Goal: Transaction & Acquisition: Purchase product/service

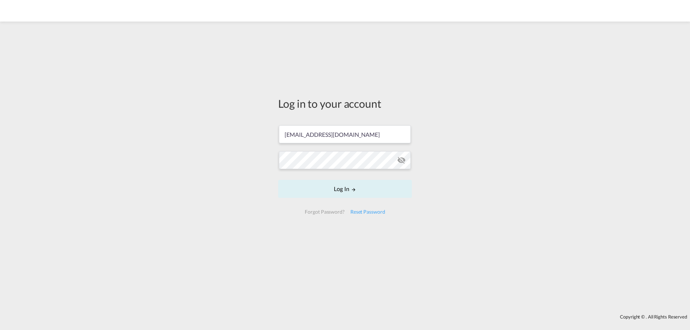
click at [307, 134] on input "[EMAIL_ADDRESS][DOMAIN_NAME]" at bounding box center [345, 134] width 132 height 18
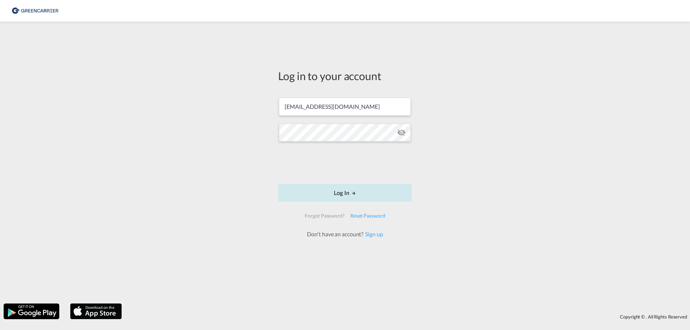
click at [346, 192] on button "Log In" at bounding box center [345, 193] width 134 height 18
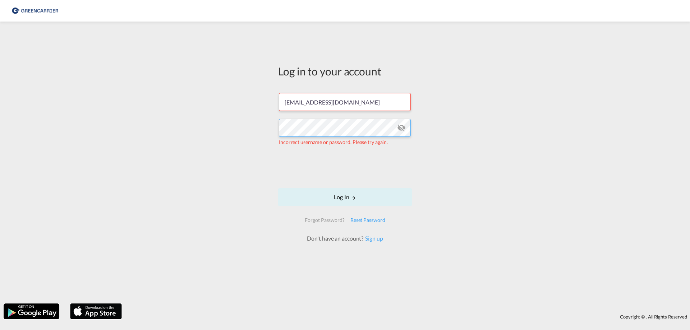
click at [247, 126] on div "Log in to your account [EMAIL_ADDRESS][DOMAIN_NAME] Incorrect username or passw…" at bounding box center [345, 162] width 690 height 275
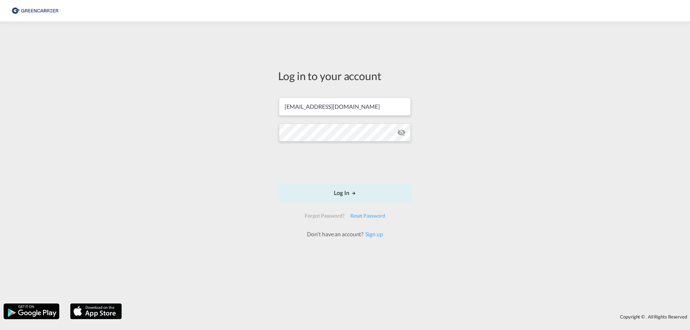
drag, startPoint x: 448, startPoint y: 139, endPoint x: 441, endPoint y: 141, distance: 7.6
click at [448, 139] on div "Log in to your account [EMAIL_ADDRESS][DOMAIN_NAME] Log In Forgot Password? Res…" at bounding box center [345, 162] width 690 height 275
click at [347, 190] on button "Log In" at bounding box center [345, 193] width 134 height 18
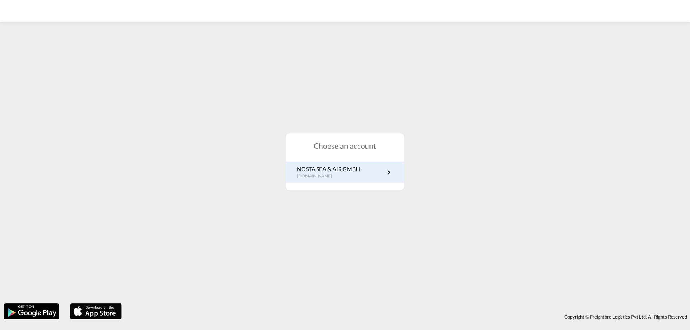
click at [391, 175] on md-icon "icon-chevron-right" at bounding box center [388, 172] width 9 height 9
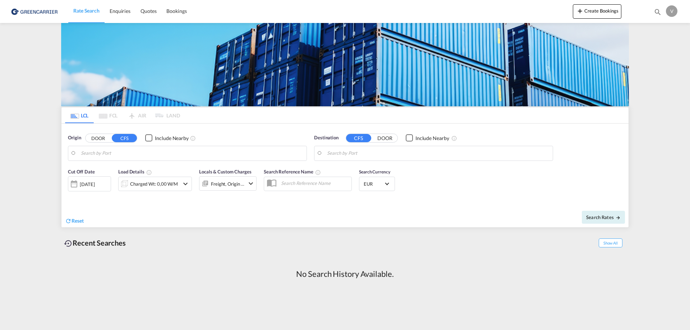
click at [669, 11] on div "V" at bounding box center [671, 10] width 11 height 11
click at [664, 30] on button "My Profile" at bounding box center [663, 31] width 47 height 14
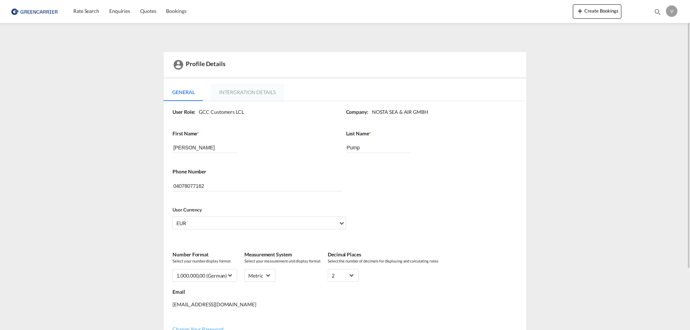
click at [244, 93] on md-tab-item "Intergration Details" at bounding box center [248, 92] width 74 height 17
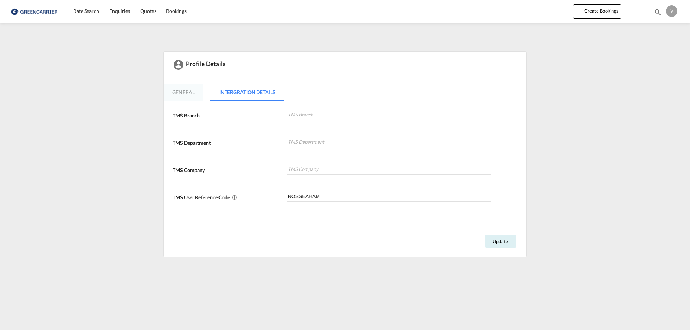
click at [186, 91] on md-tab-item "General" at bounding box center [183, 92] width 40 height 17
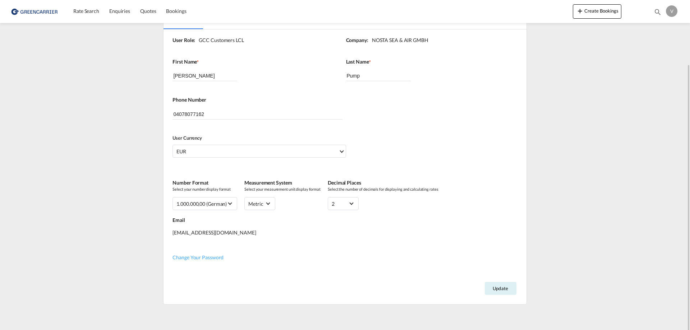
scroll to position [75, 0]
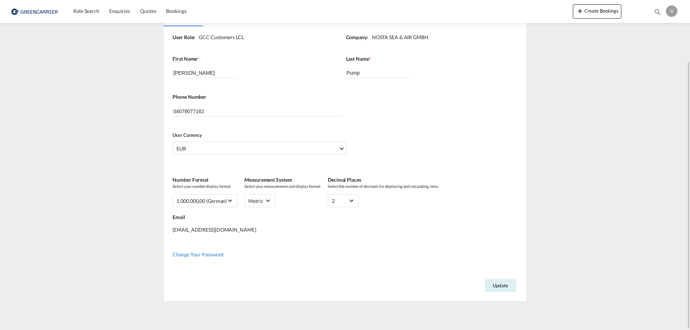
click at [207, 256] on span "Change Your Password" at bounding box center [197, 255] width 51 height 6
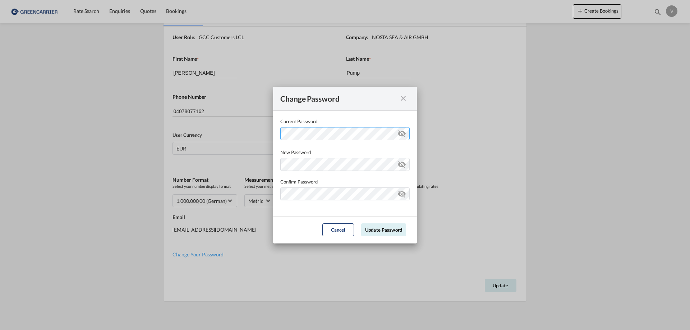
click at [258, 135] on div "Change Password Current Password New Password Password must contain the followi…" at bounding box center [345, 165] width 690 height 330
click at [305, 167] on div "Password must contain the following: A special character A number Minimum 8 cha…" at bounding box center [344, 163] width 129 height 15
click at [296, 216] on form "Current Password New Password Password must contain the following: A special ch…" at bounding box center [345, 177] width 144 height 133
click at [303, 215] on md-dialog-content "Current Password New Password Password must contain the following: A special ch…" at bounding box center [345, 164] width 144 height 106
click at [405, 195] on md-icon "icon-eye-off" at bounding box center [401, 192] width 9 height 9
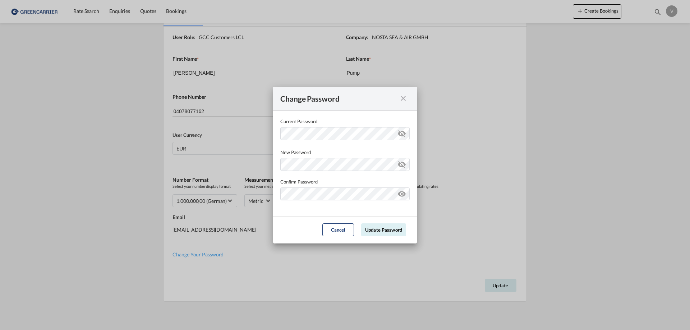
click at [404, 167] on md-icon "icon-eye-off" at bounding box center [401, 163] width 9 height 9
click at [402, 132] on md-icon "icon-eye-off" at bounding box center [401, 132] width 9 height 9
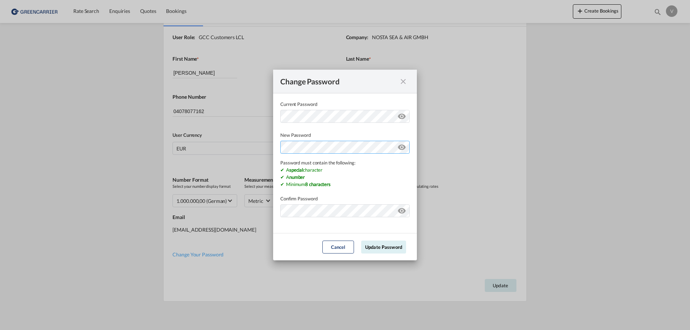
click at [308, 165] on div "Password must contain the following: A special character A number Minimum 8 cha…" at bounding box center [344, 163] width 129 height 49
click at [230, 147] on div "Change Password Current Password New Password Password must contain the followi…" at bounding box center [345, 165] width 690 height 330
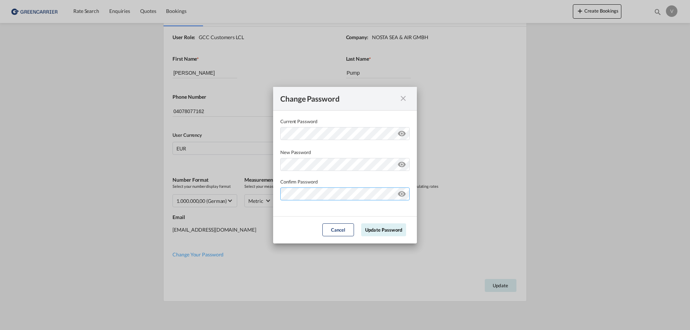
click at [256, 208] on div "Change Password Current Password New Password Password must contain the followi…" at bounding box center [345, 165] width 690 height 330
click at [305, 213] on md-dialog-content "Current Password New Password Password must contain the following: A special ch…" at bounding box center [345, 164] width 144 height 106
click at [386, 231] on button "Update Password" at bounding box center [383, 229] width 45 height 13
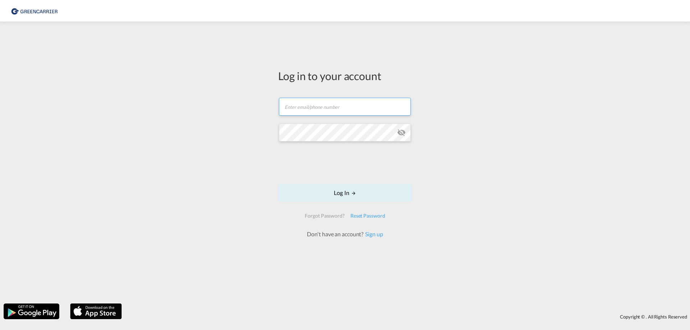
click at [310, 110] on input "text" at bounding box center [345, 107] width 132 height 18
type input "[EMAIL_ADDRESS][DOMAIN_NAME]"
click at [404, 131] on md-icon "icon-eye-off" at bounding box center [401, 132] width 9 height 9
click at [327, 193] on button "Log In" at bounding box center [345, 193] width 134 height 18
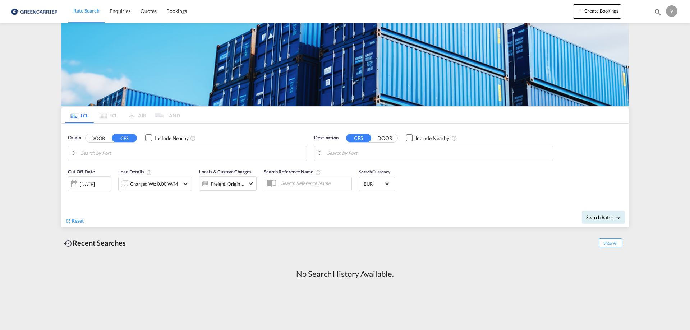
click at [35, 12] on img at bounding box center [35, 11] width 49 height 16
click at [674, 12] on div "V" at bounding box center [671, 10] width 11 height 11
click at [667, 29] on button "My Profile" at bounding box center [663, 31] width 47 height 14
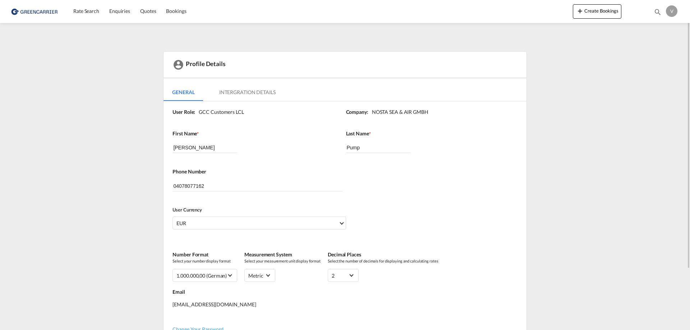
click at [252, 91] on md-tab-item "Intergration Details" at bounding box center [248, 92] width 74 height 17
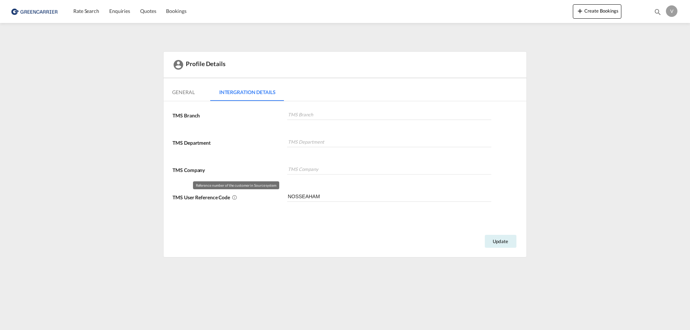
click at [234, 197] on md-icon "Reference number of the customer in Source system" at bounding box center [235, 197] width 6 height 6
click at [179, 95] on md-tab-item "General" at bounding box center [183, 92] width 40 height 17
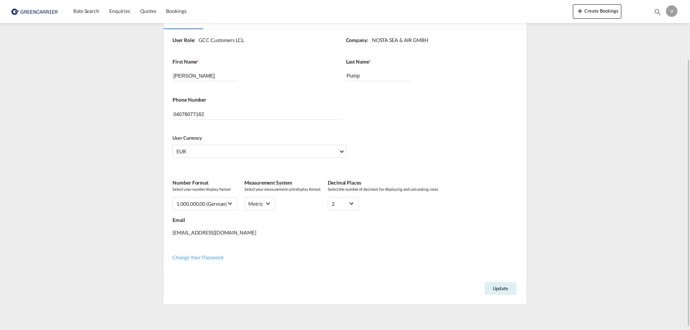
scroll to position [75, 0]
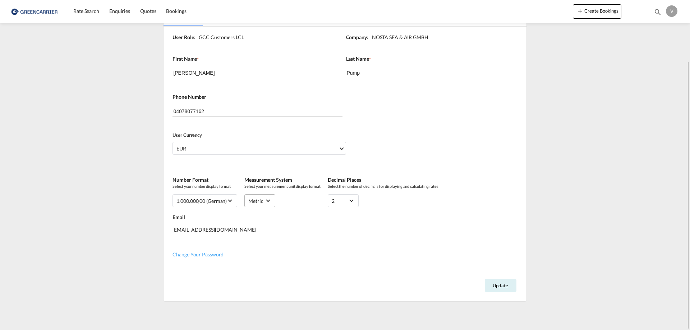
click at [246, 199] on md-select "metric metric US UK" at bounding box center [259, 200] width 31 height 13
click at [259, 125] on md-backdrop at bounding box center [345, 165] width 690 height 330
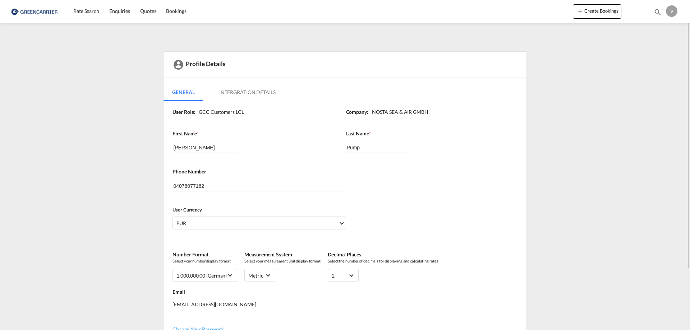
click at [43, 10] on img at bounding box center [35, 11] width 49 height 16
click at [95, 13] on span "Rate Search" at bounding box center [86, 11] width 26 height 6
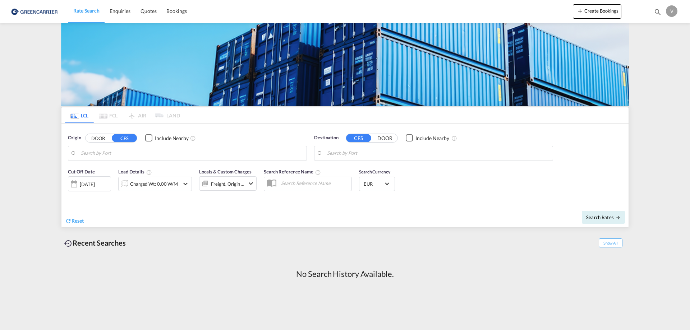
click at [380, 141] on button "DOOR" at bounding box center [384, 138] width 25 height 8
click at [357, 139] on button "CFS" at bounding box center [358, 138] width 25 height 8
click at [388, 139] on button "DOOR" at bounding box center [384, 138] width 25 height 8
click at [364, 154] on input "Search by Door" at bounding box center [438, 153] width 222 height 11
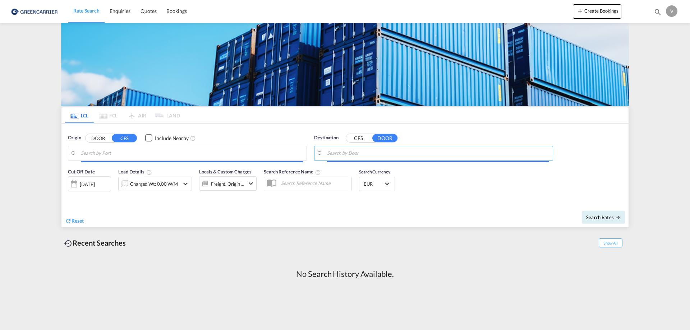
paste input "KWAI CHUNG"
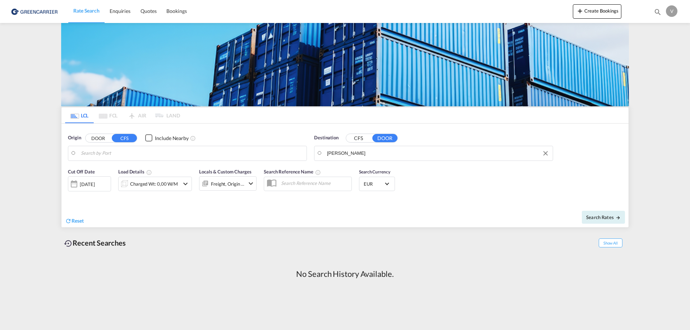
drag, startPoint x: 364, startPoint y: 154, endPoint x: 332, endPoint y: 154, distance: 31.3
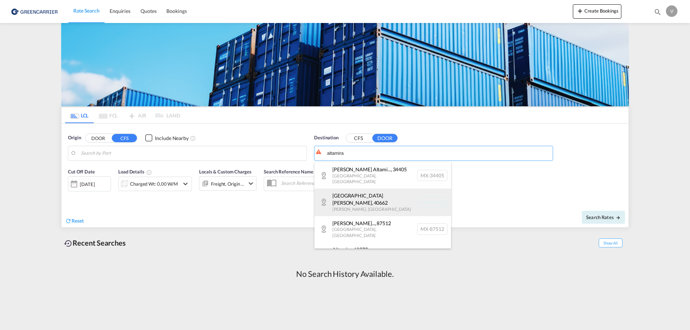
click at [356, 193] on div "Ciudad Altamirano , 40662 Guerrero , Mexico MX-40662" at bounding box center [382, 202] width 137 height 27
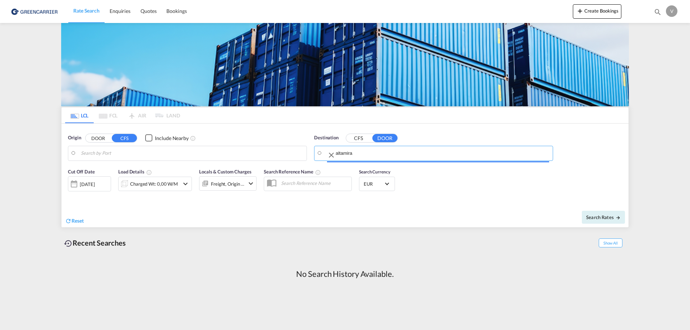
type input "MX-40662, Ciudad Altamirano, Guerrero"
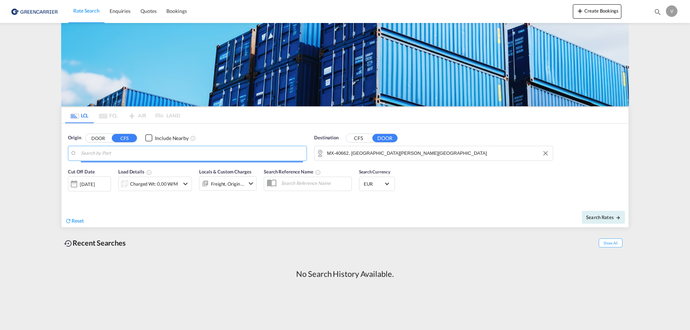
click at [132, 156] on input "Search by Port" at bounding box center [192, 153] width 222 height 11
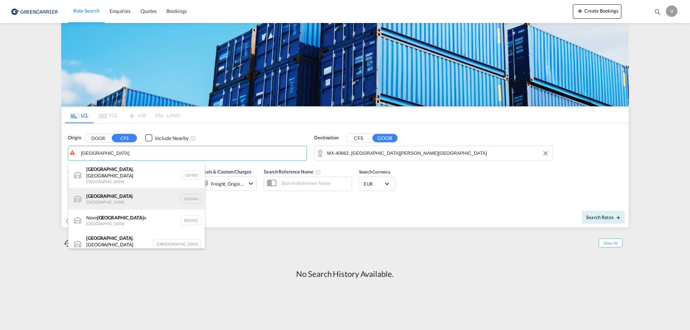
click at [120, 191] on div "Hamburg Germany DEHAM" at bounding box center [136, 199] width 137 height 22
type input "Hamburg, DEHAM"
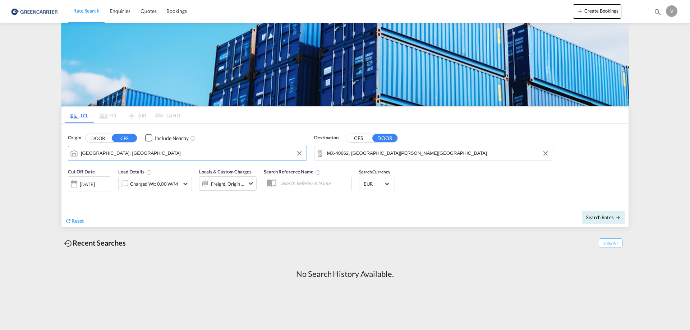
click at [185, 185] on md-icon "icon-chevron-down" at bounding box center [185, 184] width 9 height 9
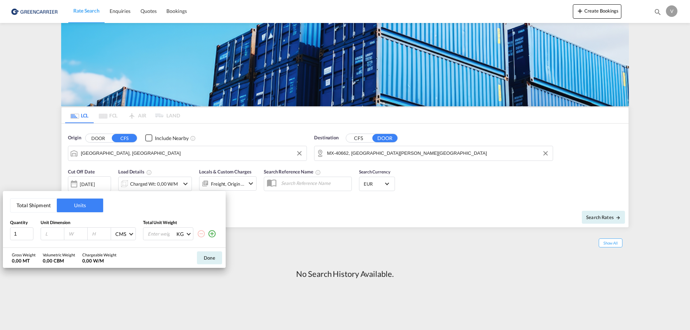
click at [55, 232] on input "number" at bounding box center [54, 234] width 19 height 6
type input "120"
type input "80"
type input "160"
click at [168, 234] on input "number" at bounding box center [161, 234] width 29 height 12
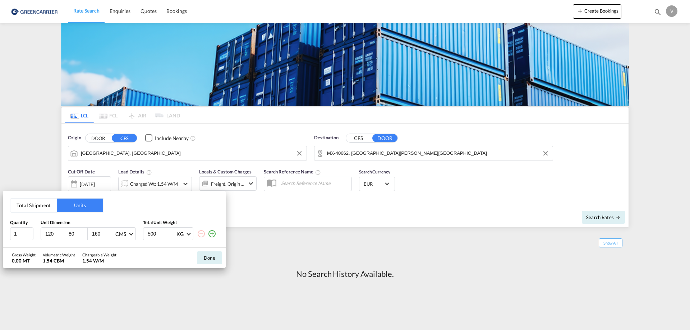
type input "500"
click at [217, 255] on button "Done" at bounding box center [209, 258] width 25 height 13
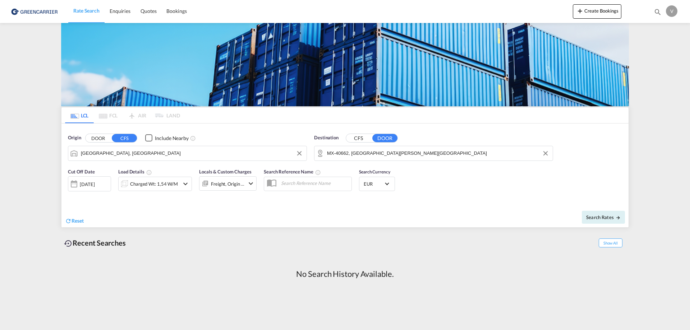
click at [250, 183] on md-icon "icon-chevron-down" at bounding box center [250, 183] width 9 height 9
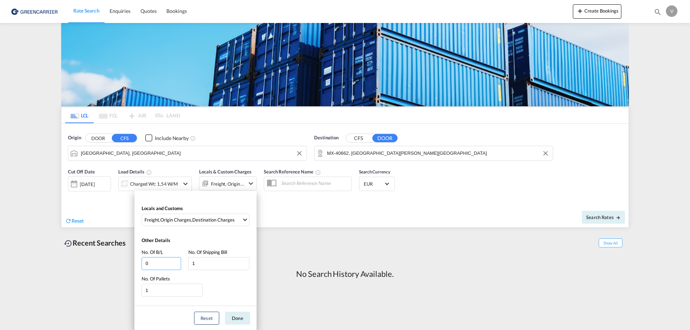
click at [178, 266] on input "0" at bounding box center [162, 263] width 40 height 13
type input "1"
click at [178, 262] on input "1" at bounding box center [162, 263] width 40 height 13
click at [165, 223] on div "Origin Charges" at bounding box center [175, 220] width 31 height 6
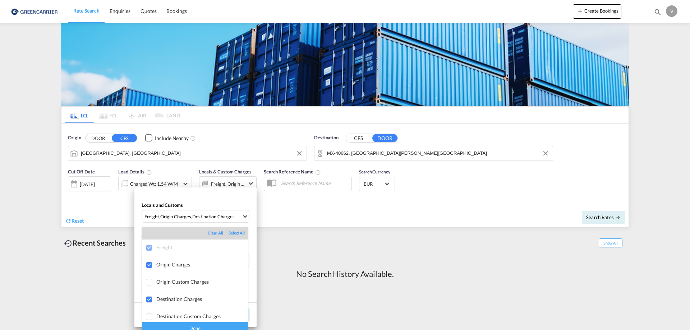
click at [204, 198] on md-backdrop at bounding box center [345, 165] width 690 height 330
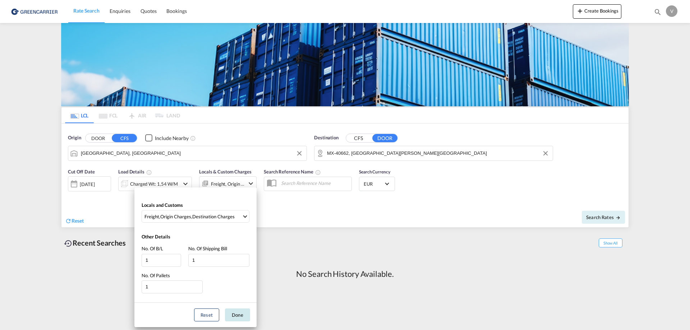
click at [241, 314] on button "Done" at bounding box center [237, 315] width 25 height 13
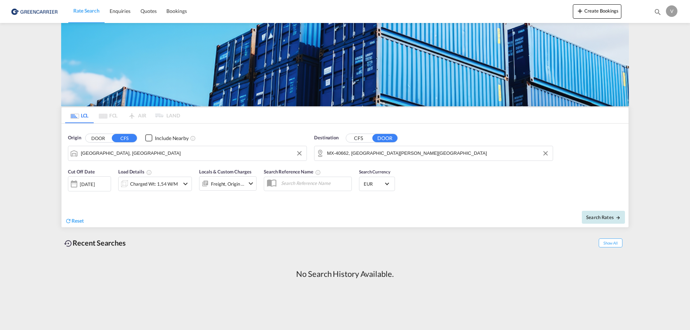
click at [613, 220] on button "Search Rates" at bounding box center [603, 217] width 43 height 13
type input "DEHAM to 40662 / 5 Sep 2025"
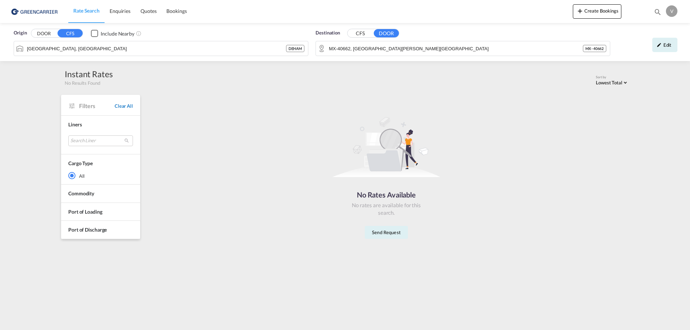
click at [124, 105] on span "Clear All" at bounding box center [124, 106] width 18 height 6
click at [604, 49] on button "Clear Input" at bounding box center [603, 48] width 11 height 11
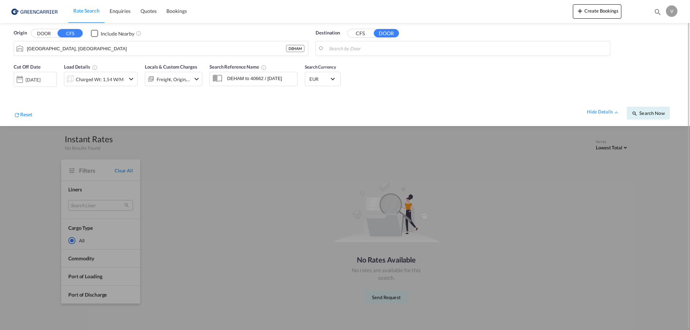
click at [357, 33] on button "CFS" at bounding box center [359, 33] width 25 height 8
click at [342, 49] on input "Search by Port" at bounding box center [467, 48] width 277 height 11
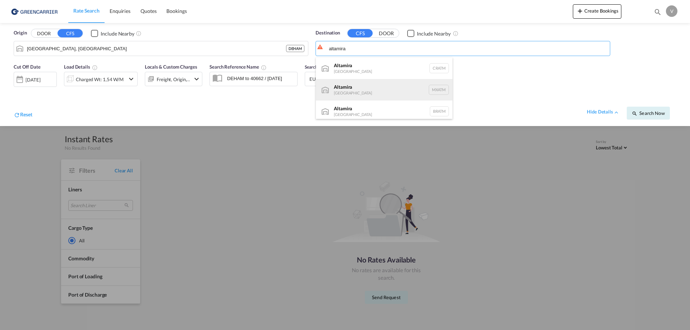
click at [348, 89] on div "Altamira Mexico MXATM" at bounding box center [384, 90] width 137 height 22
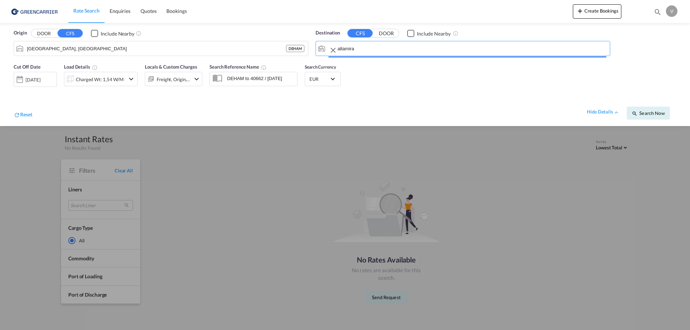
type input "Altamira, MXATM"
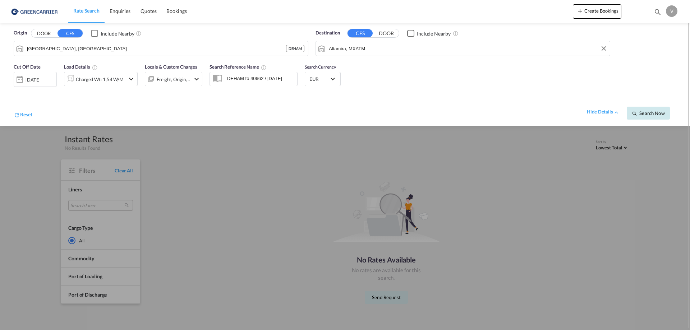
click at [659, 115] on span "Search Now" at bounding box center [648, 113] width 33 height 6
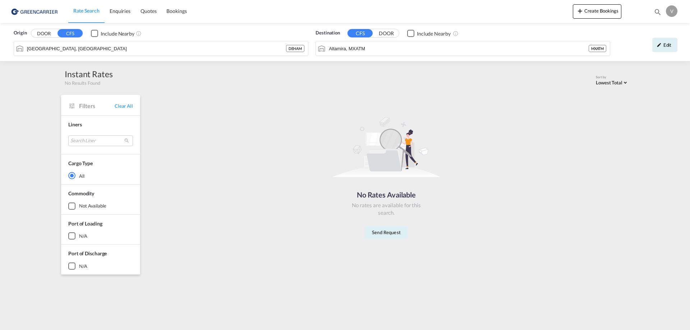
click at [90, 105] on span "Filters" at bounding box center [97, 106] width 36 height 8
click at [69, 106] on md-icon at bounding box center [71, 105] width 7 height 7
click at [73, 106] on md-icon at bounding box center [71, 105] width 7 height 7
click at [71, 236] on div "N/A" at bounding box center [71, 235] width 7 height 7
click at [73, 206] on div at bounding box center [71, 206] width 7 height 7
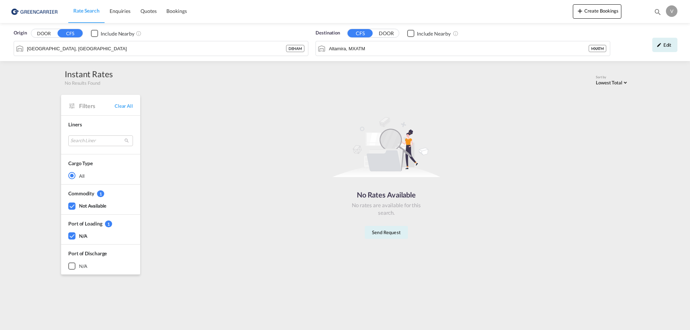
click at [71, 206] on div at bounding box center [71, 206] width 7 height 7
click at [72, 236] on div "N/A" at bounding box center [71, 235] width 7 height 7
click at [661, 45] on md-icon "icon-pencil" at bounding box center [658, 44] width 5 height 5
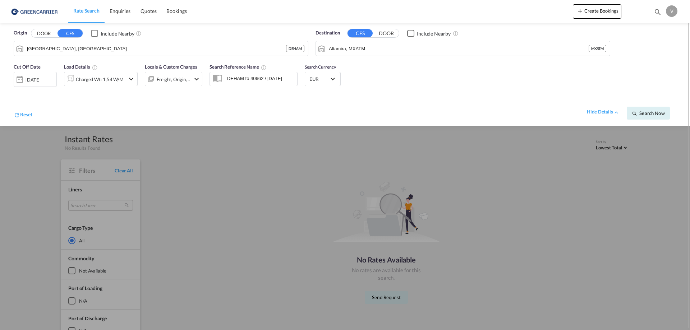
click at [34, 80] on div "05 Sep 2025" at bounding box center [33, 80] width 15 height 6
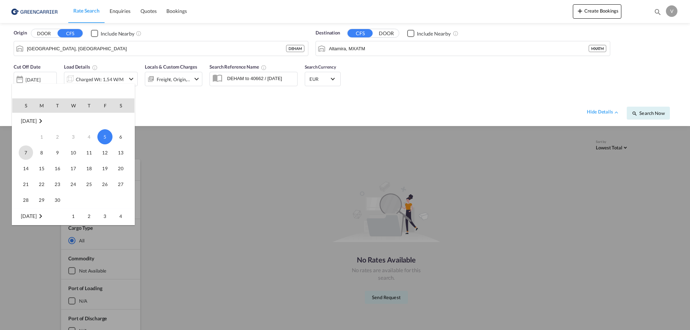
click at [23, 156] on span "7" at bounding box center [26, 153] width 14 height 14
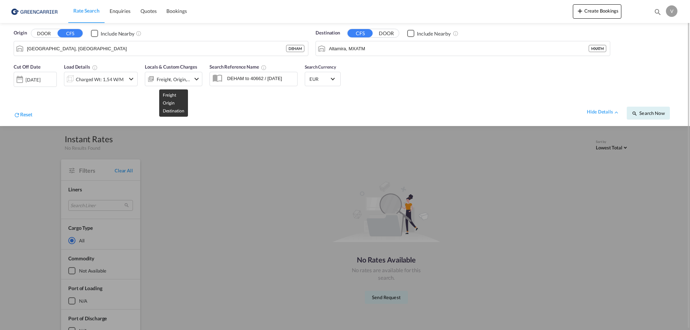
click at [187, 79] on div "Freight, Origin, Destination" at bounding box center [174, 79] width 34 height 10
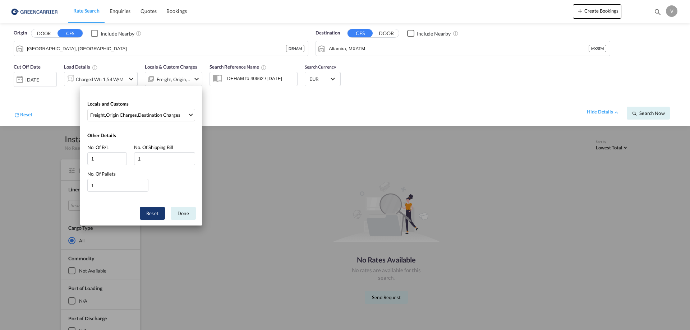
click at [153, 215] on button "Reset" at bounding box center [152, 213] width 25 height 13
click at [184, 117] on span "Freight" at bounding box center [138, 115] width 97 height 6
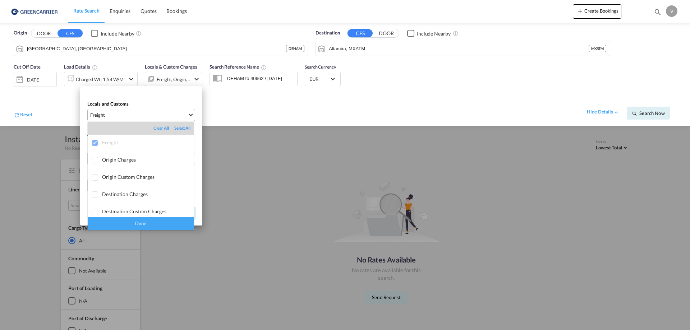
click at [184, 117] on md-backdrop at bounding box center [345, 165] width 690 height 330
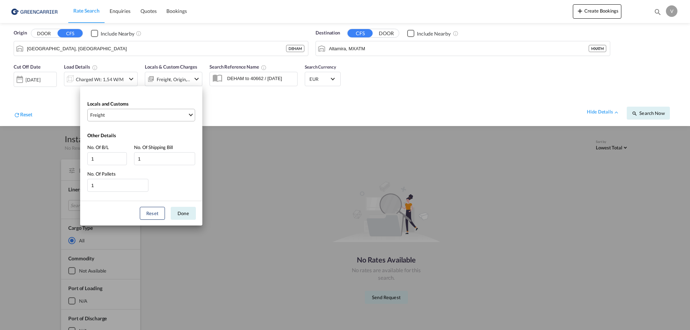
click at [184, 117] on span "Freight" at bounding box center [138, 115] width 97 height 6
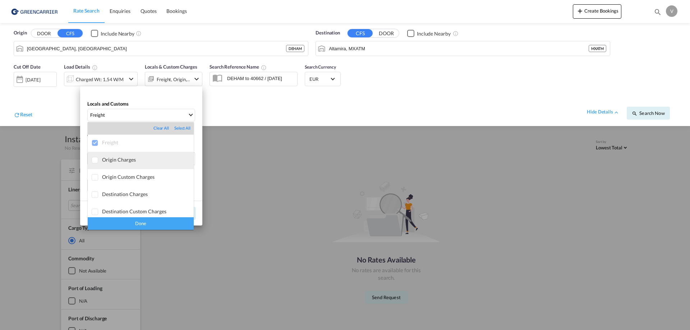
click at [126, 156] on md-option "Origin Charges" at bounding box center [141, 160] width 106 height 17
click at [138, 222] on div "Done" at bounding box center [141, 223] width 106 height 13
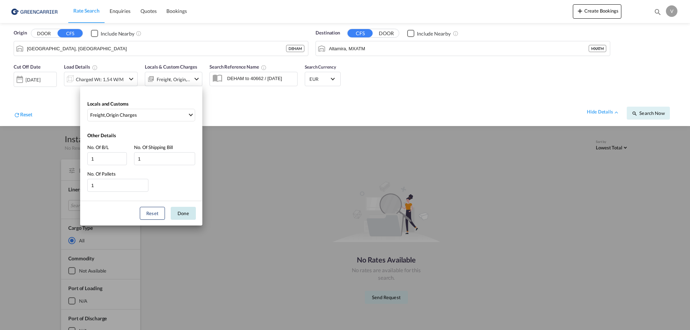
click at [178, 215] on button "Done" at bounding box center [183, 213] width 25 height 13
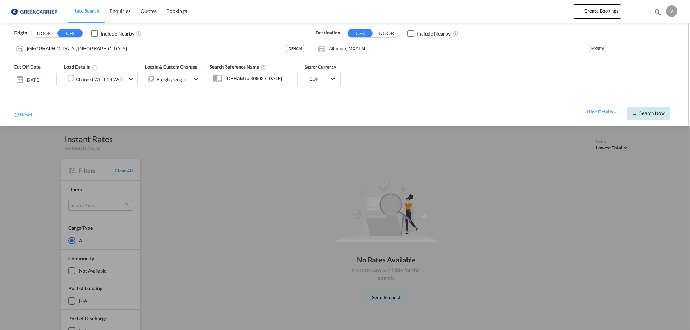
click at [650, 114] on span "Search Now" at bounding box center [648, 113] width 33 height 6
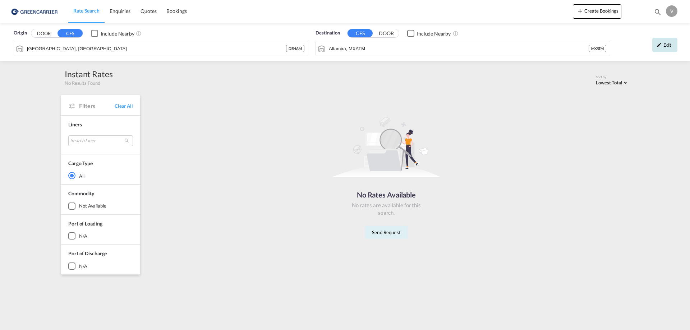
click at [667, 45] on div "Edit" at bounding box center [664, 45] width 25 height 14
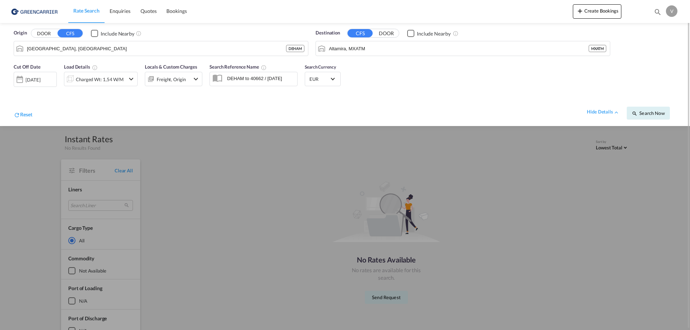
click at [199, 80] on md-icon "icon-chevron-down" at bounding box center [196, 79] width 9 height 9
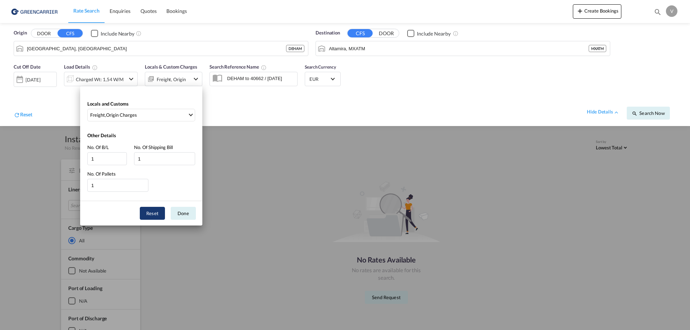
click at [156, 209] on button "Reset" at bounding box center [152, 213] width 25 height 13
click at [238, 107] on div "Locals and Customs Freight Clear All Select All Freight Origin Charges Origin C…" at bounding box center [345, 165] width 690 height 330
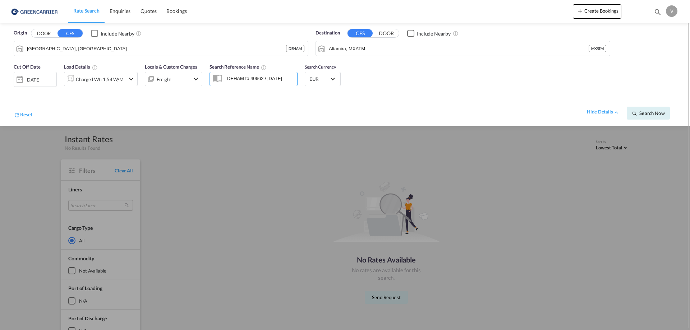
click at [274, 80] on input "DEHAM to 40662 / 5 Sep 2025" at bounding box center [260, 78] width 74 height 11
click at [659, 111] on span "Search Now" at bounding box center [648, 113] width 33 height 6
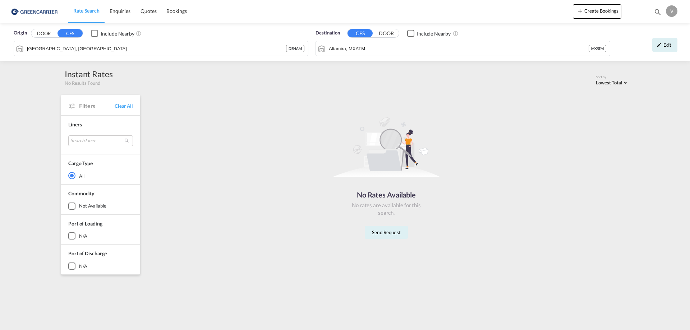
click at [29, 9] on img at bounding box center [35, 11] width 49 height 16
click at [180, 12] on span "Bookings" at bounding box center [176, 11] width 20 height 6
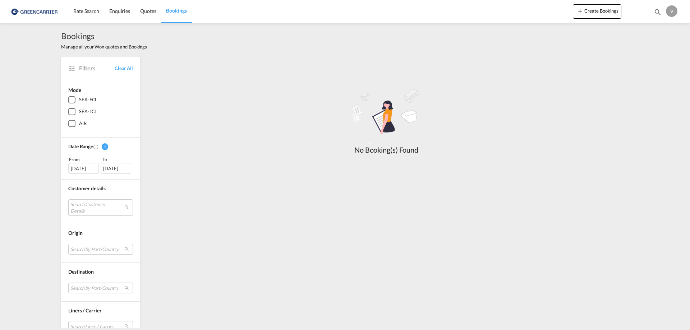
click at [31, 12] on img at bounding box center [35, 11] width 49 height 16
click at [17, 13] on img at bounding box center [35, 11] width 49 height 16
click at [139, 12] on link "Quotes" at bounding box center [148, 11] width 26 height 23
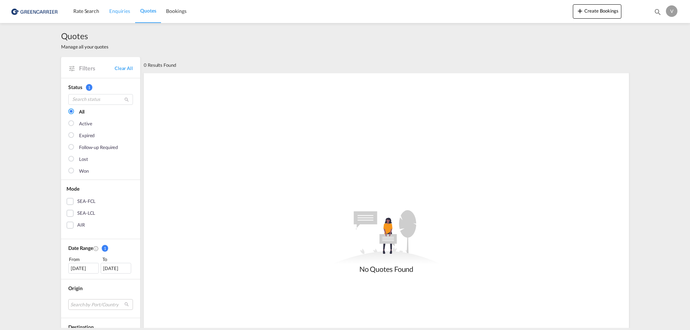
click at [114, 14] on span "Enquiries" at bounding box center [119, 11] width 21 height 6
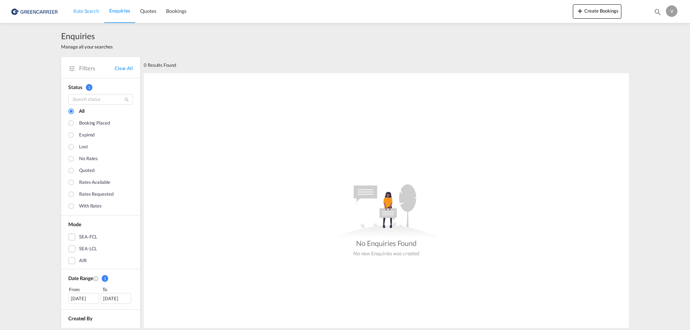
click at [84, 13] on span "Rate Search" at bounding box center [86, 11] width 26 height 6
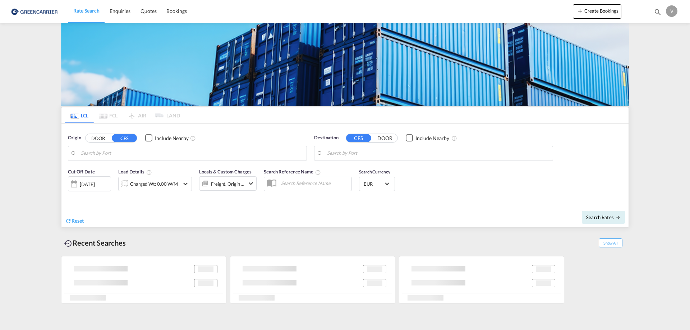
type input "Hamburg, DEHAM"
type input "Altamira, MXATM"
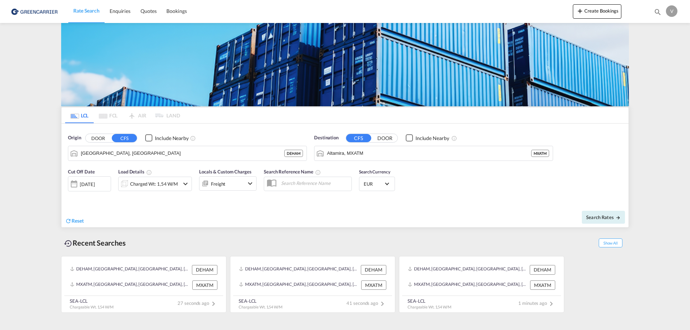
click at [29, 10] on img at bounding box center [35, 11] width 49 height 16
click at [590, 10] on button "Create Bookings" at bounding box center [597, 11] width 49 height 14
